Goal: Download file/media

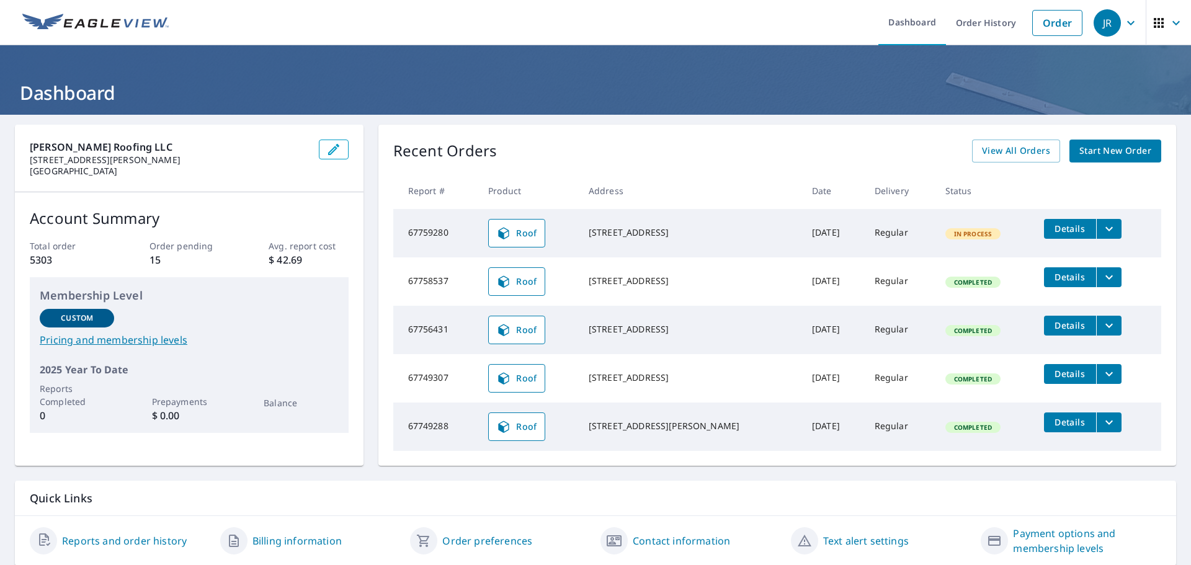
click at [1101, 277] on icon "filesDropdownBtn-67758537" at bounding box center [1108, 277] width 15 height 15
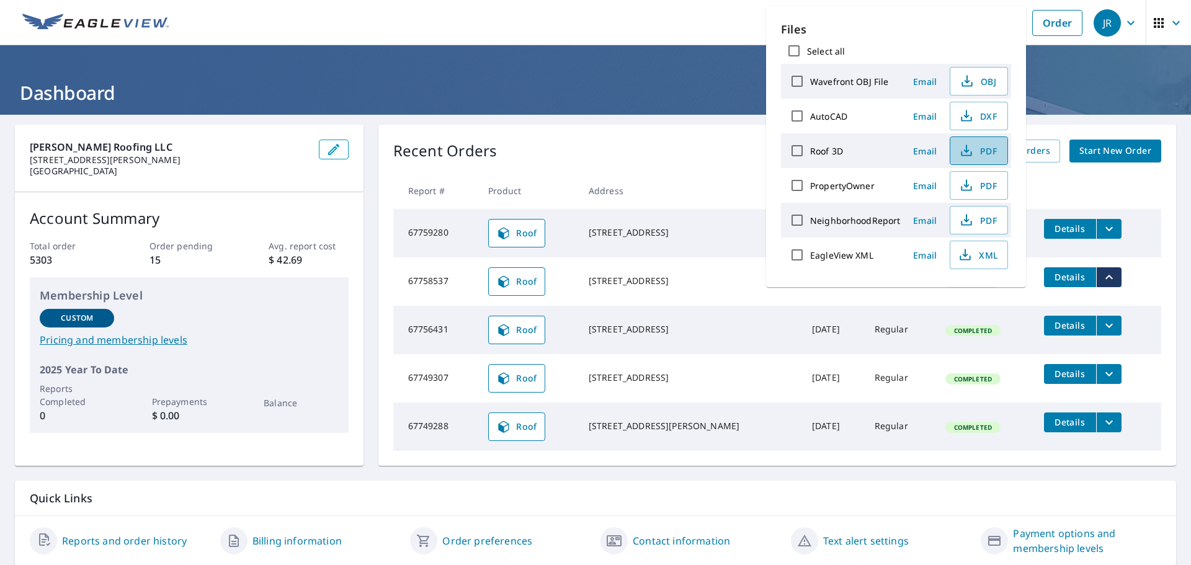
click at [976, 151] on span "PDF" at bounding box center [978, 150] width 40 height 15
click at [688, 24] on ul "Dashboard Order History Order" at bounding box center [632, 22] width 912 height 45
